Goal: Find specific page/section: Find specific page/section

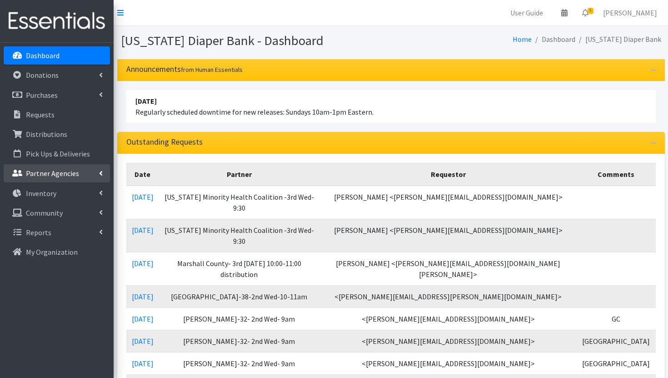
click at [41, 169] on p "Partner Agencies" at bounding box center [52, 173] width 53 height 9
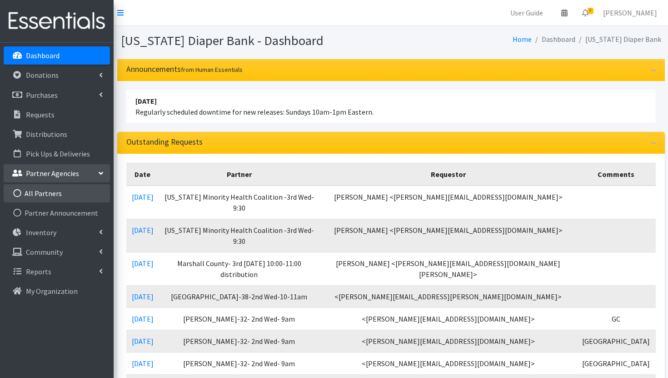
click at [37, 187] on link "All Partners" at bounding box center [57, 193] width 106 height 18
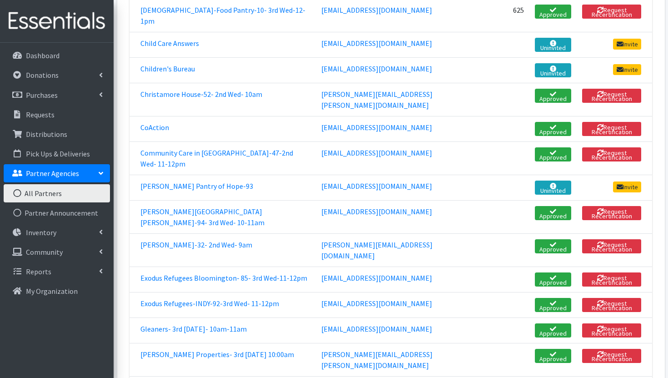
scroll to position [444, 0]
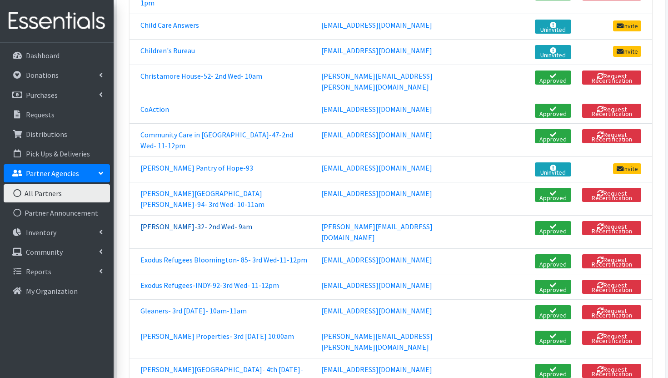
click at [201, 222] on link "[PERSON_NAME]-32- 2nd Wed- 9am" at bounding box center [196, 226] width 112 height 9
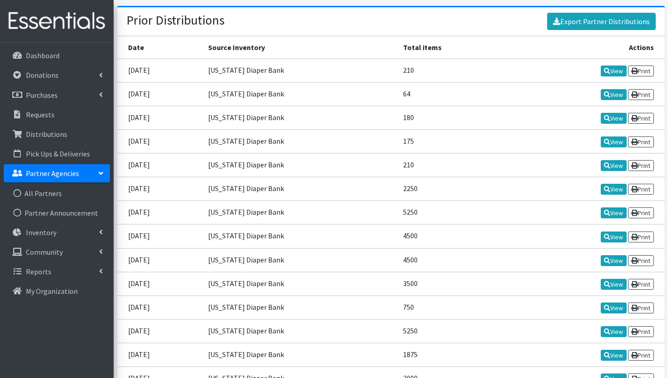
scroll to position [1193, 0]
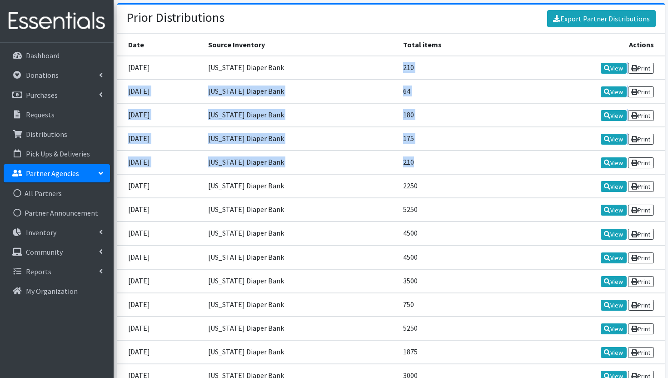
drag, startPoint x: 418, startPoint y: 150, endPoint x: 398, endPoint y: 56, distance: 96.2
